Goal: Task Accomplishment & Management: Manage account settings

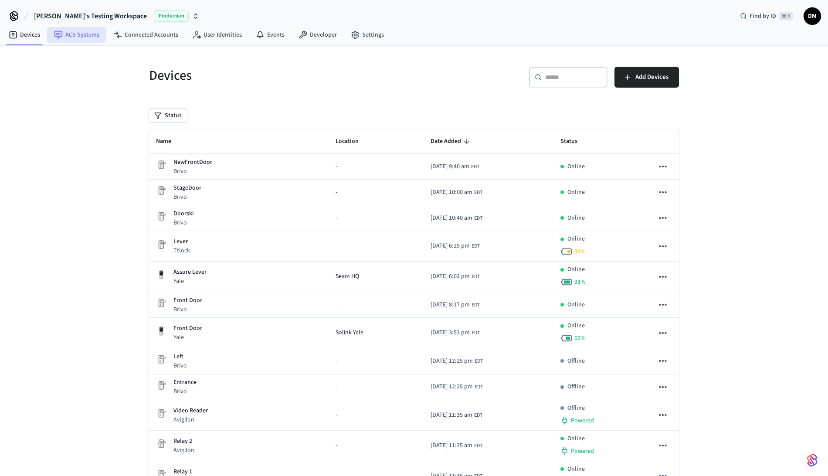
click at [85, 38] on link "ACS Systems" at bounding box center [76, 35] width 59 height 16
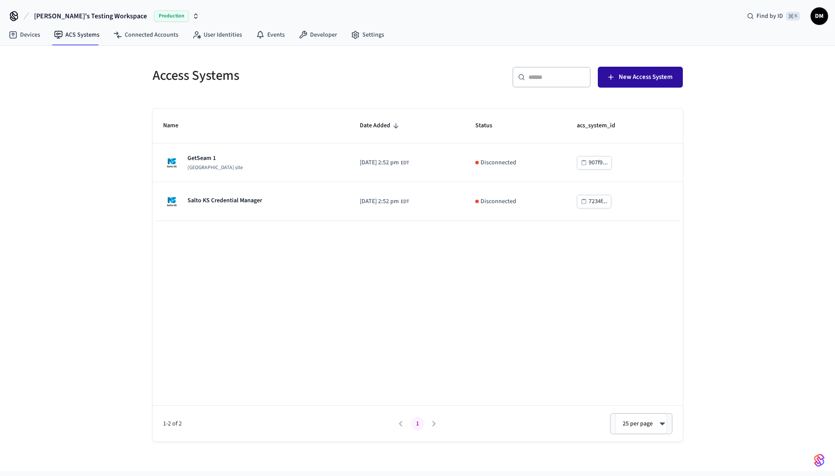
click at [622, 77] on span "New Access System" at bounding box center [645, 76] width 54 height 11
click at [163, 27] on link "Connected Accounts" at bounding box center [145, 35] width 79 height 16
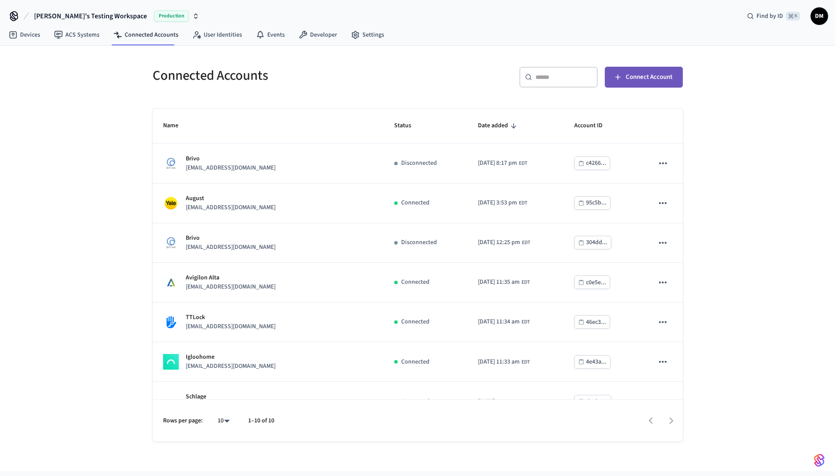
click at [650, 73] on span "Connect Account" at bounding box center [648, 76] width 47 height 11
